Goal: Navigation & Orientation: Find specific page/section

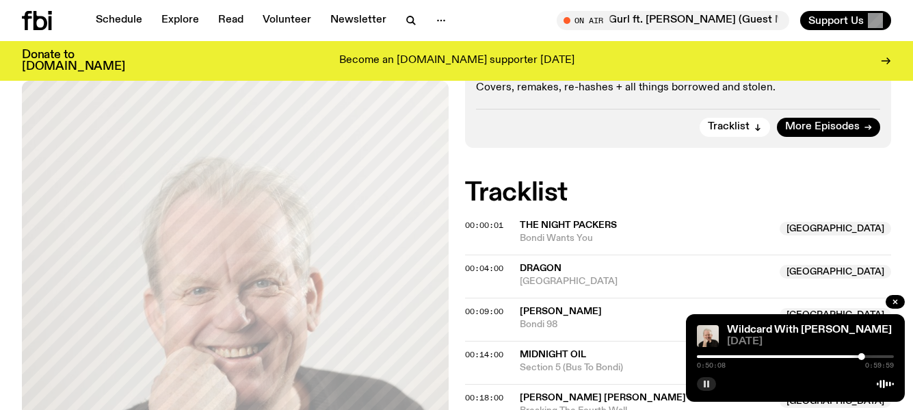
scroll to position [342, 0]
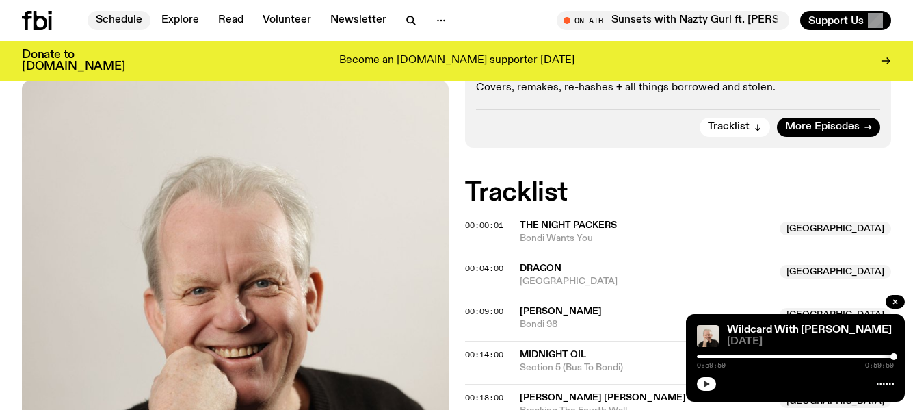
click at [106, 17] on link "Schedule" at bounding box center [119, 20] width 63 height 19
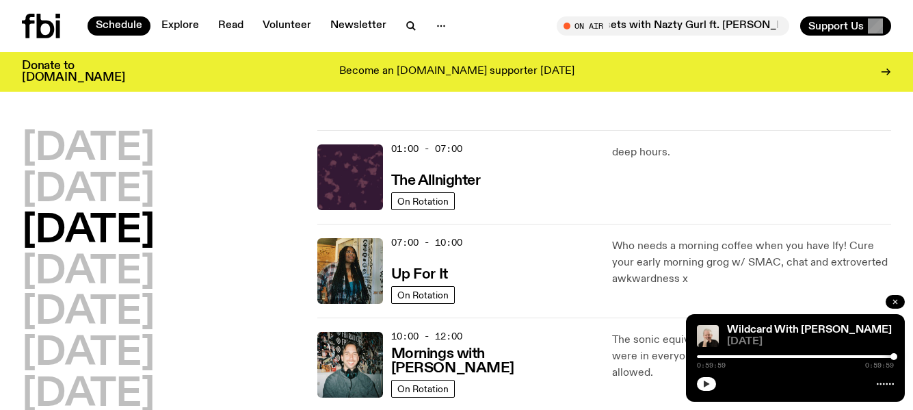
click at [898, 298] on icon "button" at bounding box center [895, 302] width 8 height 8
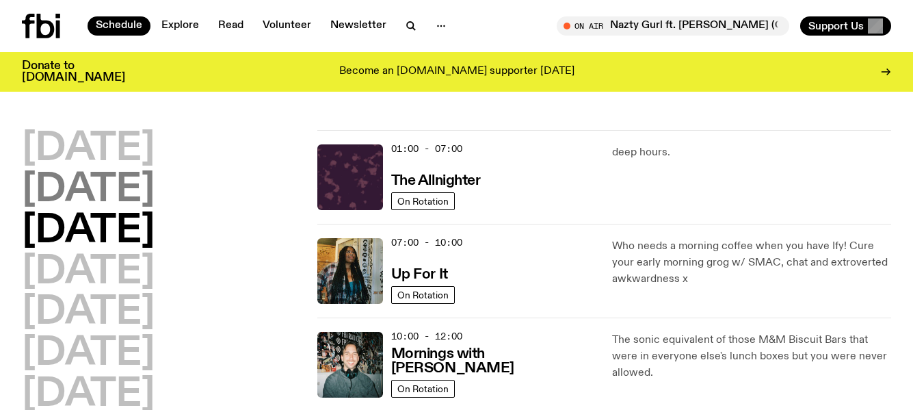
click at [126, 181] on h2 "[DATE]" at bounding box center [88, 190] width 133 height 38
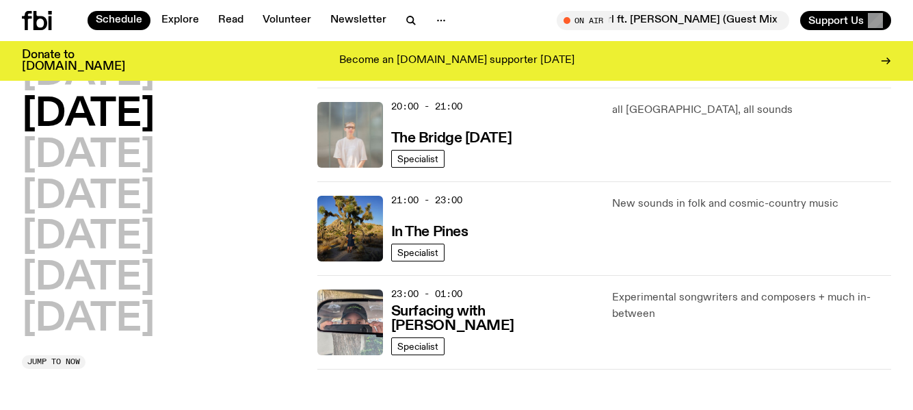
scroll to position [722, 0]
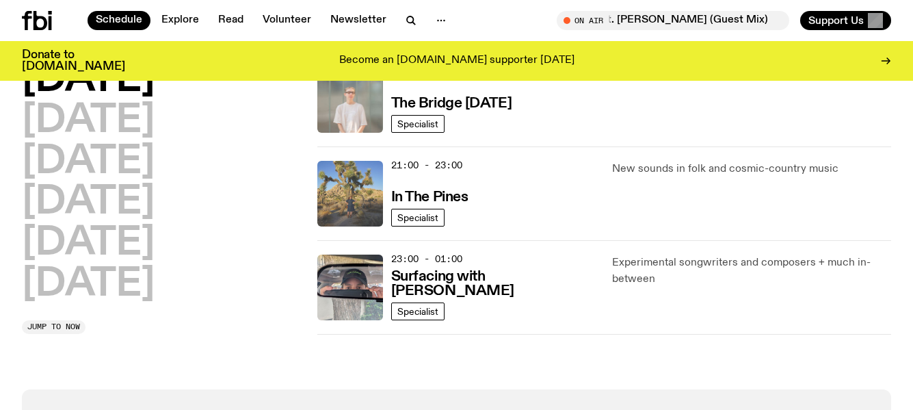
click at [361, 190] on img at bounding box center [350, 194] width 66 height 66
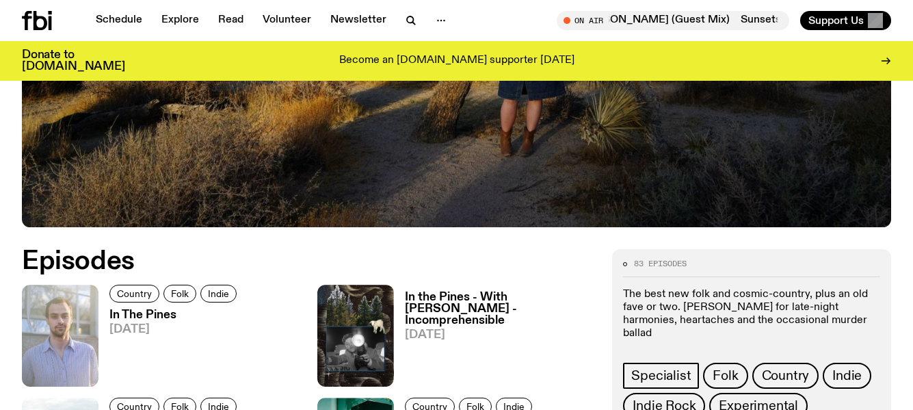
scroll to position [545, 0]
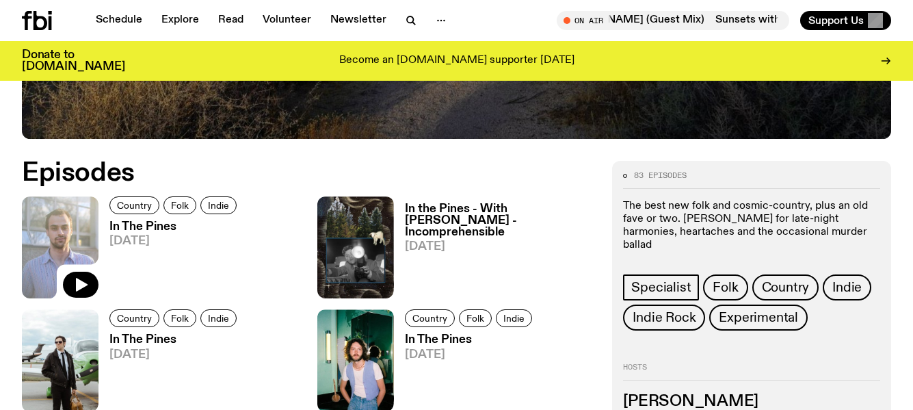
click at [61, 250] on img at bounding box center [60, 247] width 77 height 102
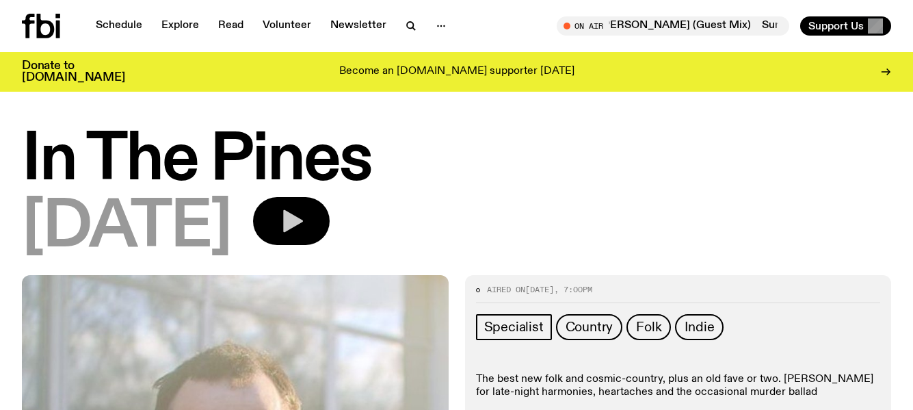
click at [303, 220] on icon "button" at bounding box center [293, 221] width 20 height 23
